Goal: Navigation & Orientation: Find specific page/section

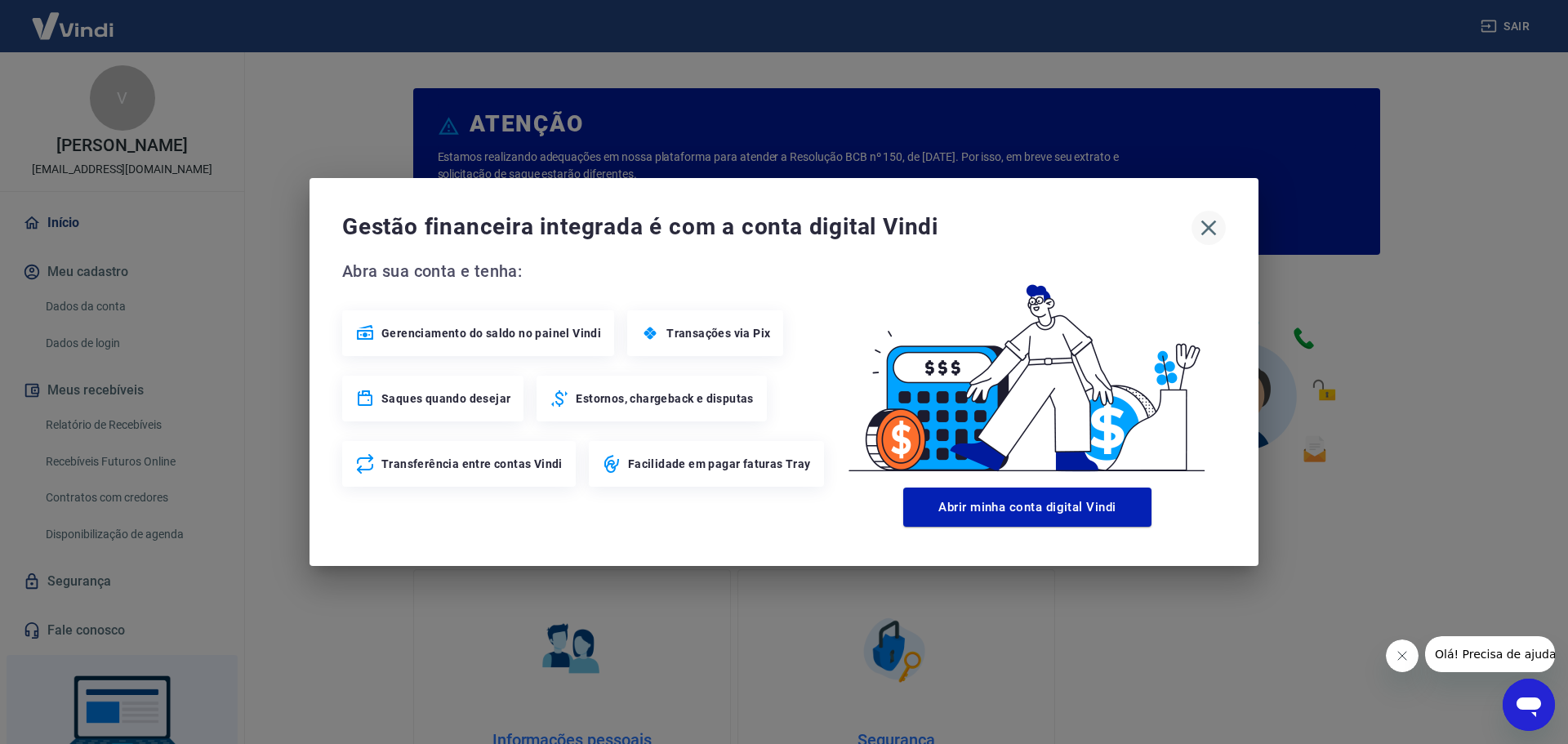
click at [1210, 233] on icon "button" at bounding box center [1208, 227] width 26 height 26
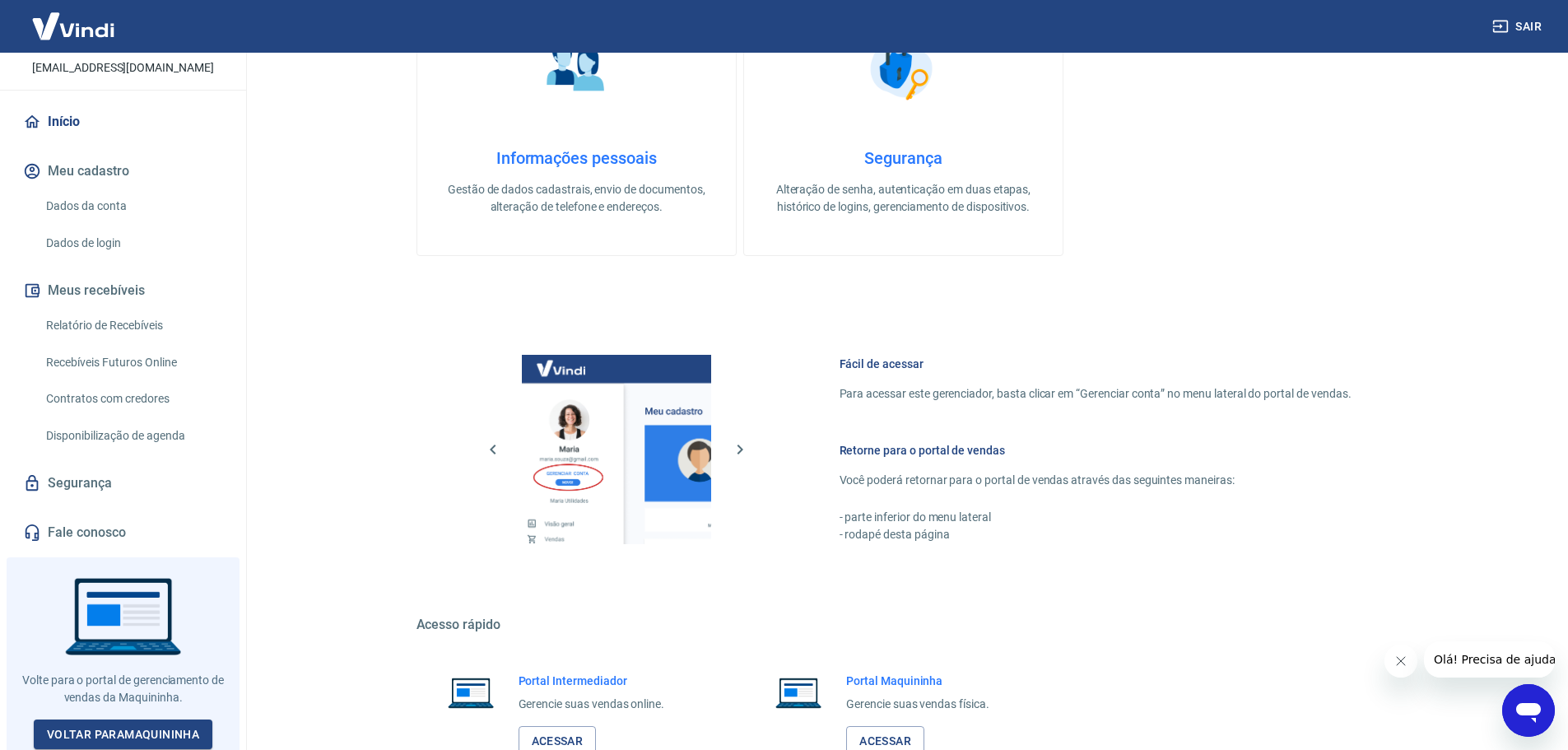
scroll to position [704, 0]
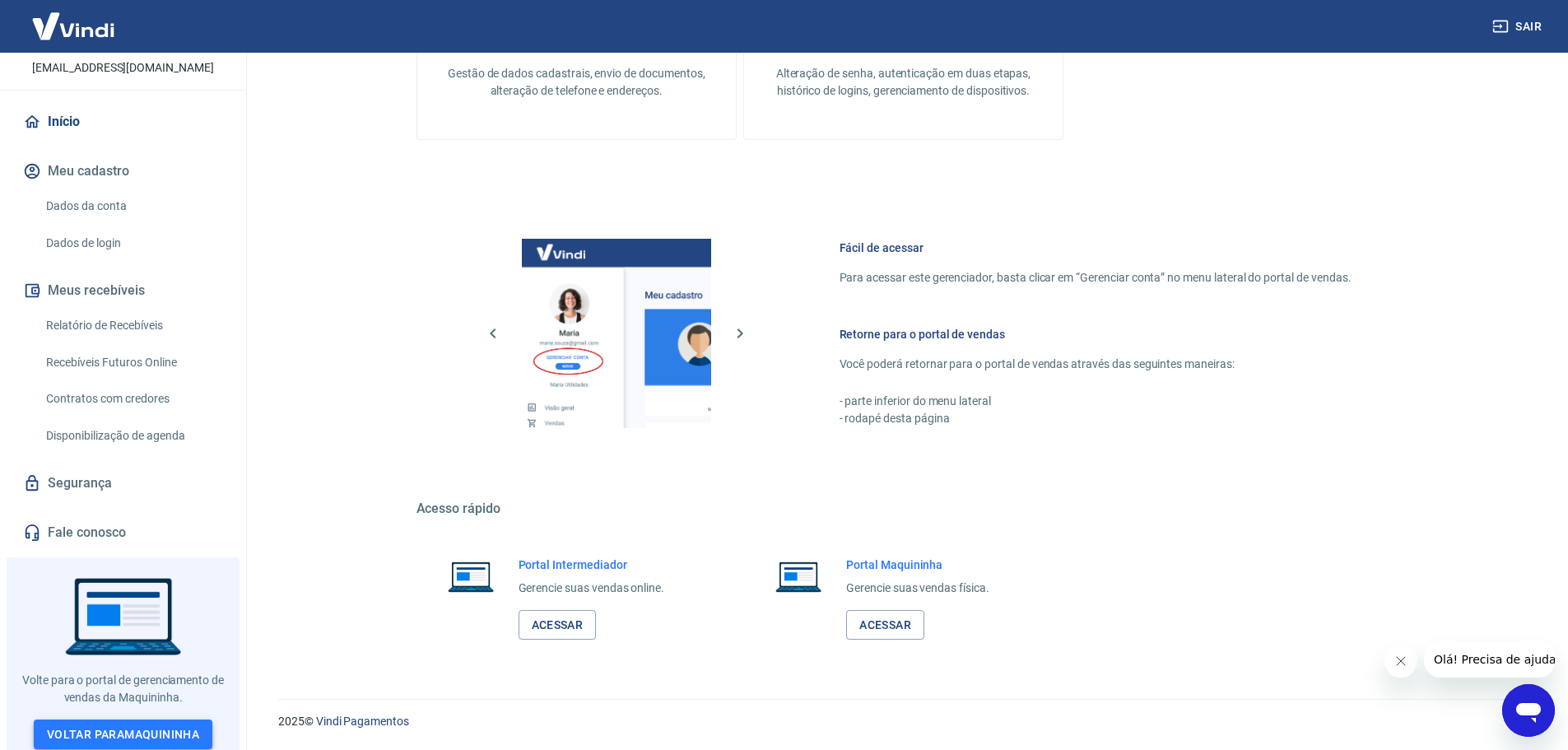
click at [155, 727] on link "Voltar para Maquininha" at bounding box center [122, 735] width 178 height 30
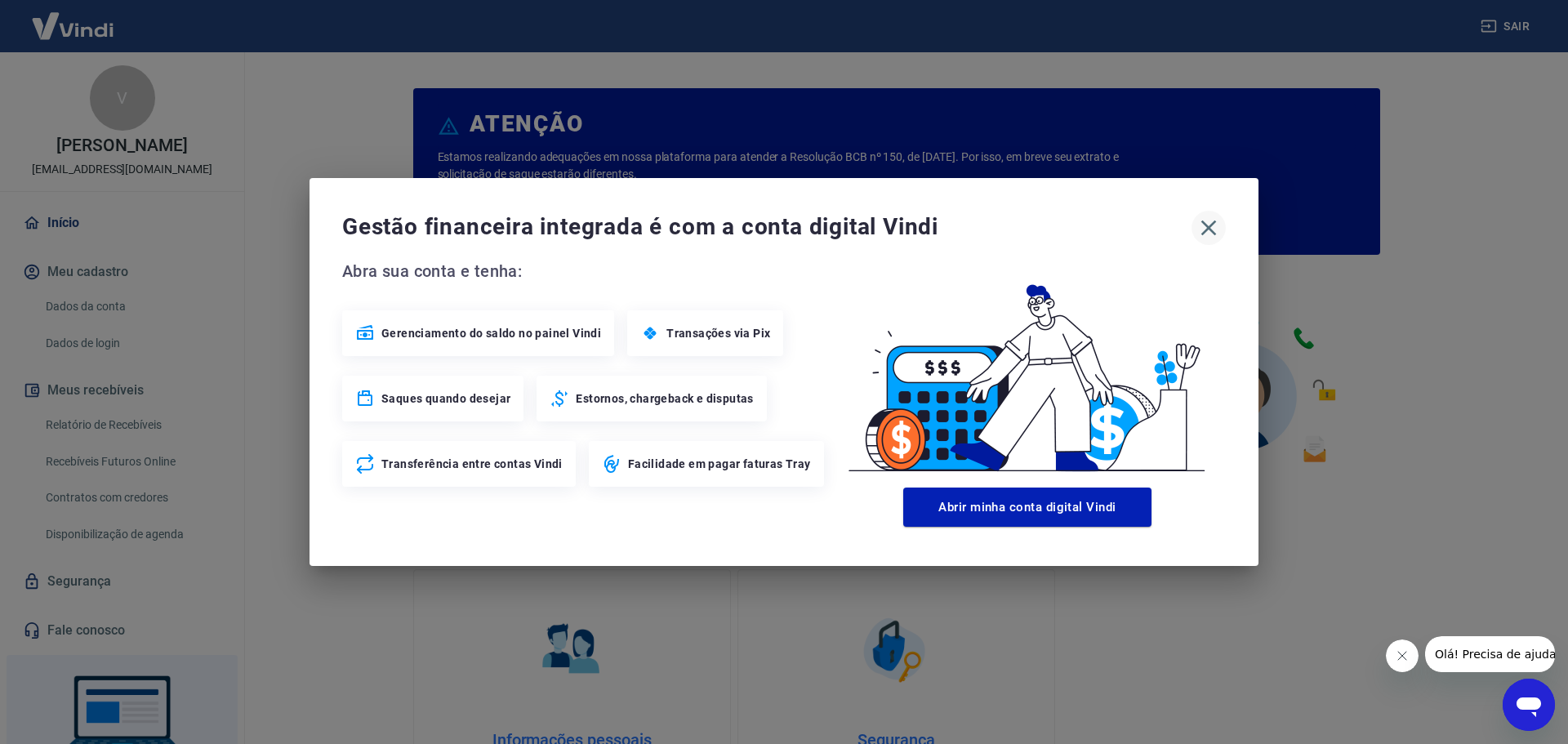
click at [1212, 226] on icon "button" at bounding box center [1208, 227] width 26 height 26
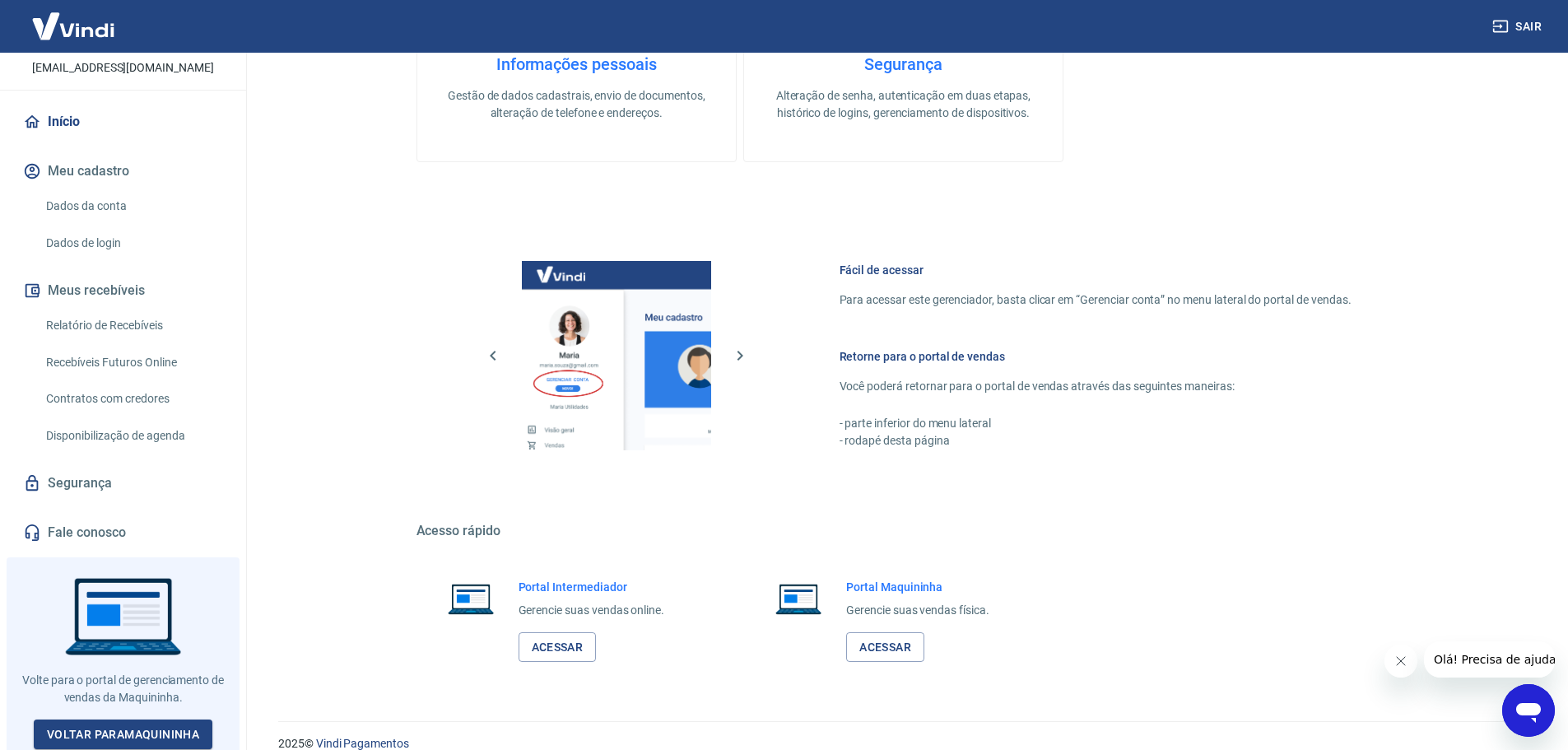
scroll to position [704, 0]
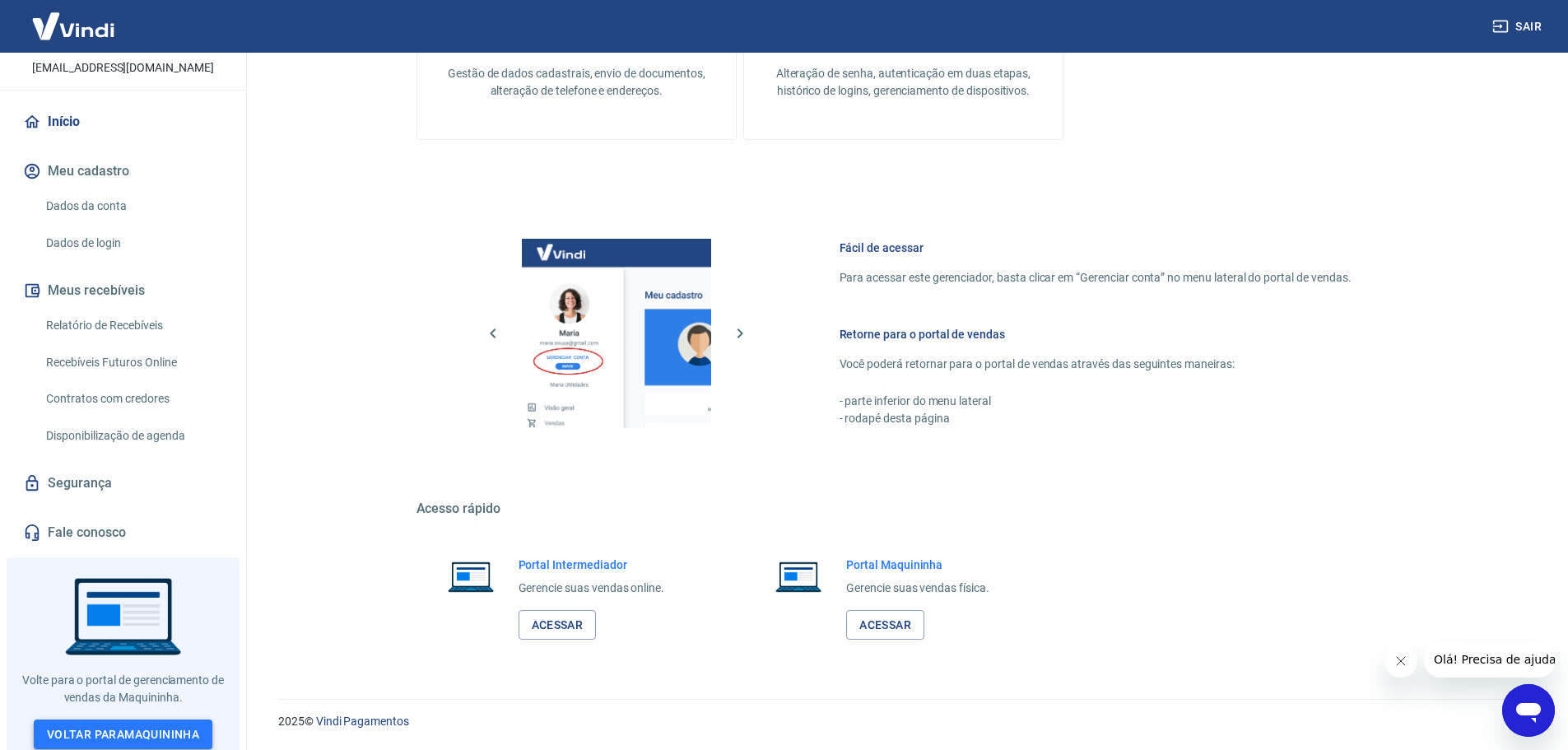
click at [108, 727] on link "Voltar para Maquininha" at bounding box center [122, 735] width 178 height 30
